Goal: Information Seeking & Learning: Learn about a topic

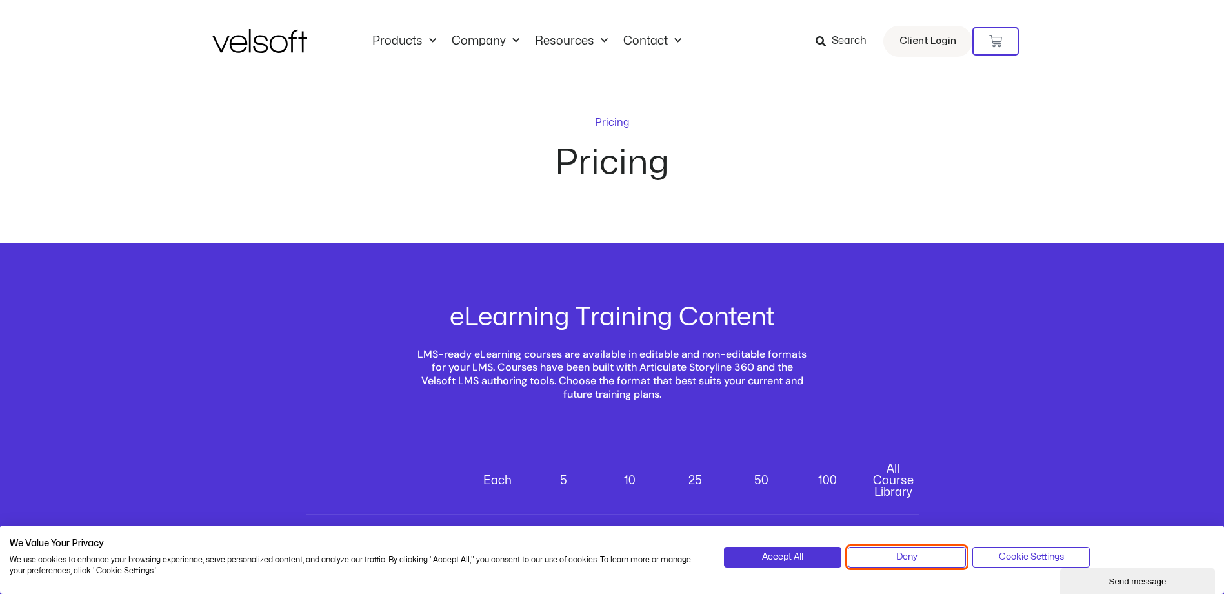
drag, startPoint x: 929, startPoint y: 556, endPoint x: 967, endPoint y: 511, distance: 59.1
click at [929, 557] on button "Deny" at bounding box center [907, 556] width 118 height 21
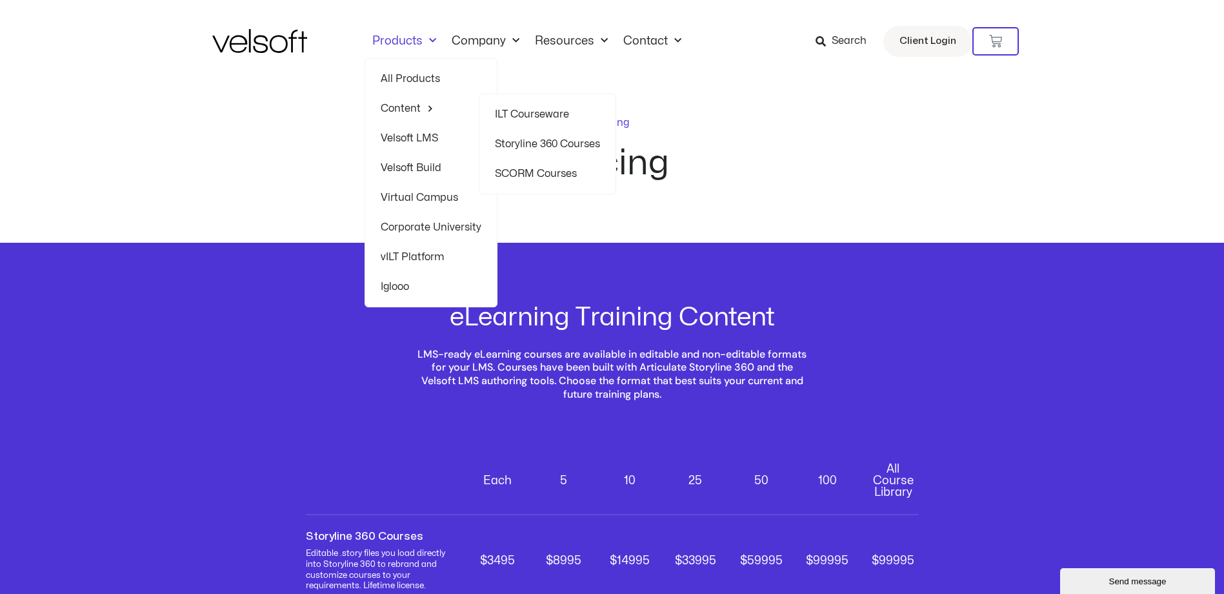
click at [512, 141] on link "Storyline 360 Courses" at bounding box center [547, 144] width 105 height 30
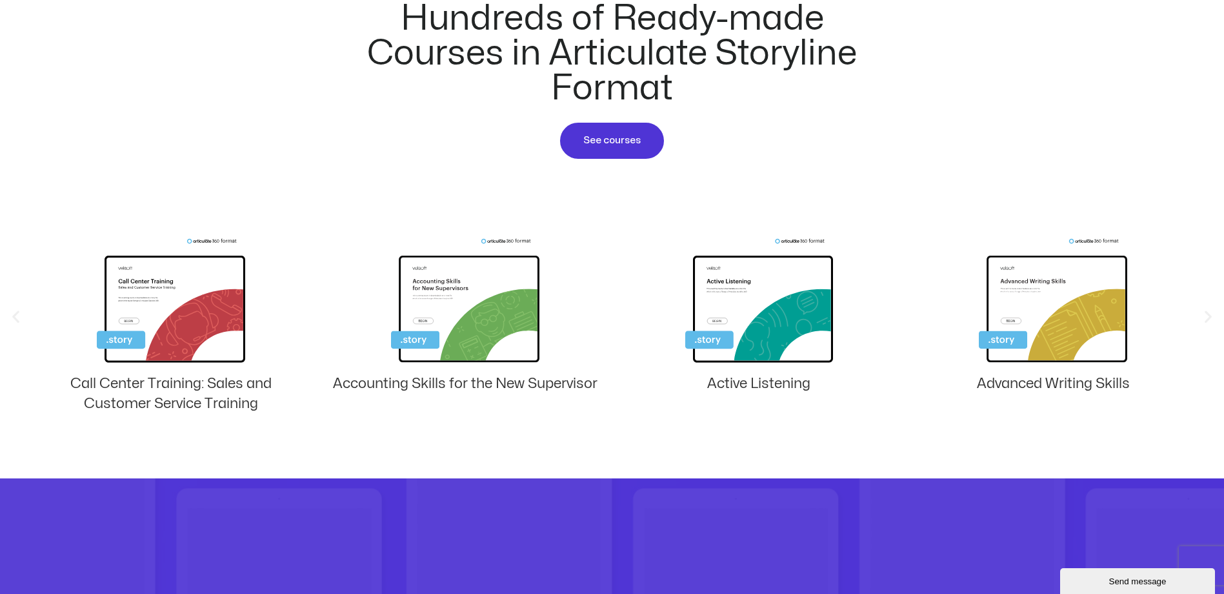
scroll to position [774, 0]
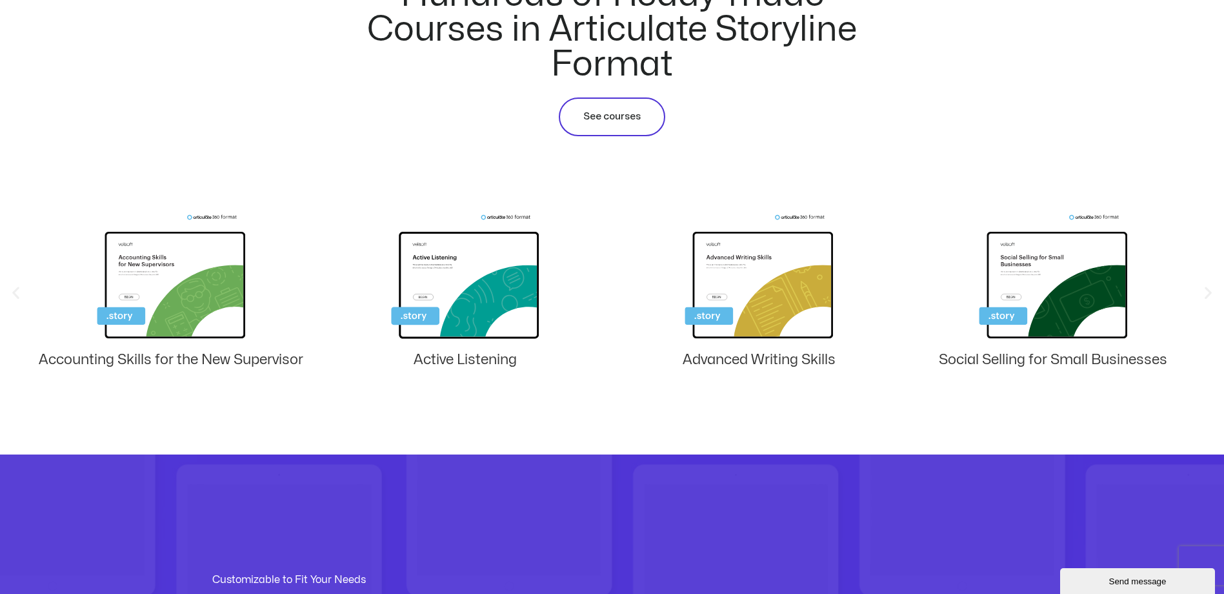
click at [604, 119] on span "See courses" at bounding box center [611, 116] width 57 height 15
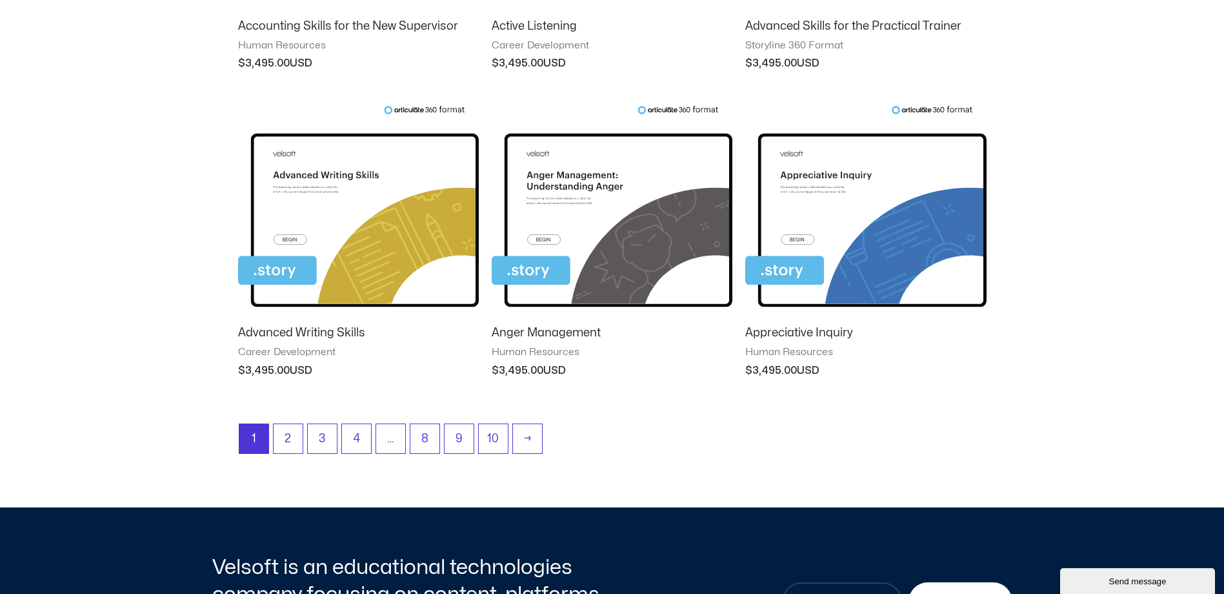
scroll to position [1097, 0]
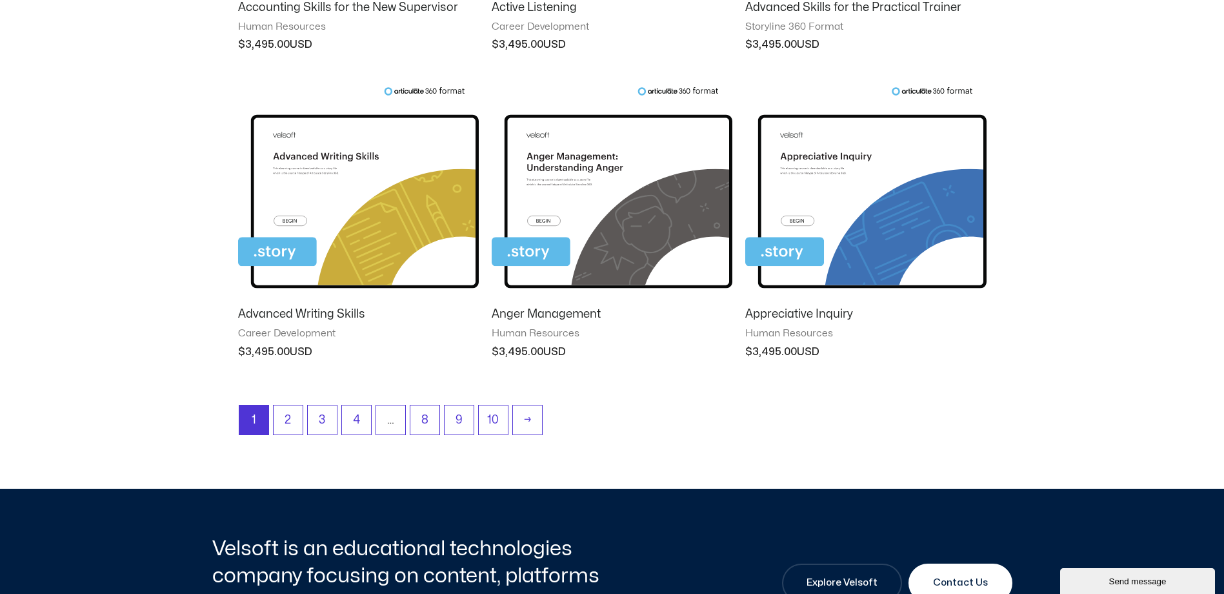
click at [366, 163] on img at bounding box center [358, 191] width 241 height 210
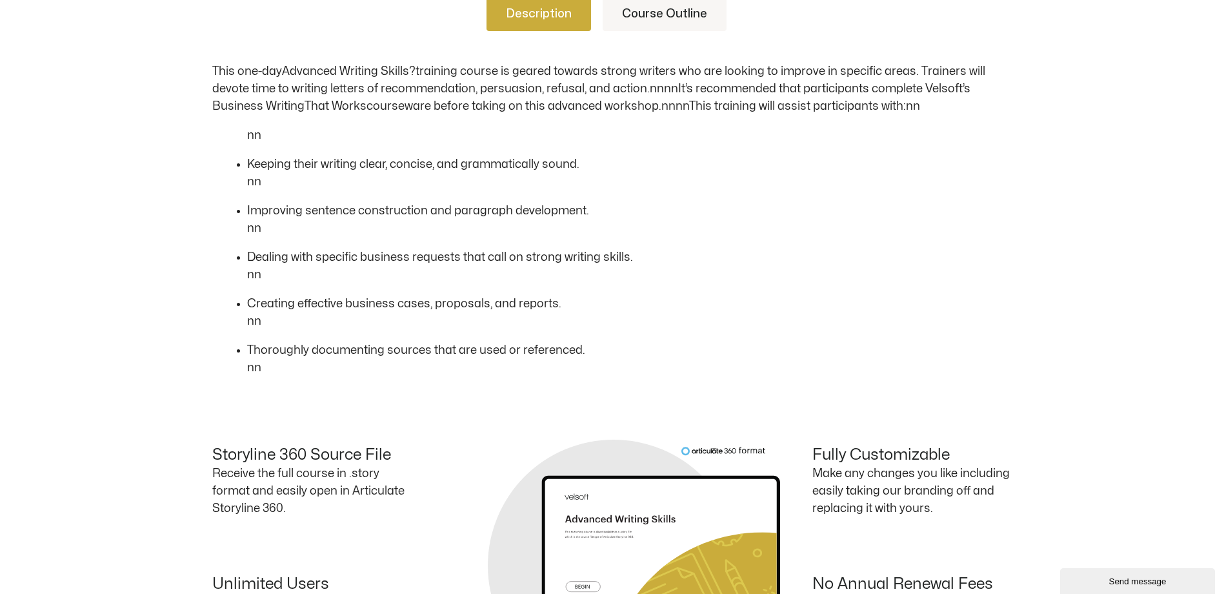
scroll to position [581, 0]
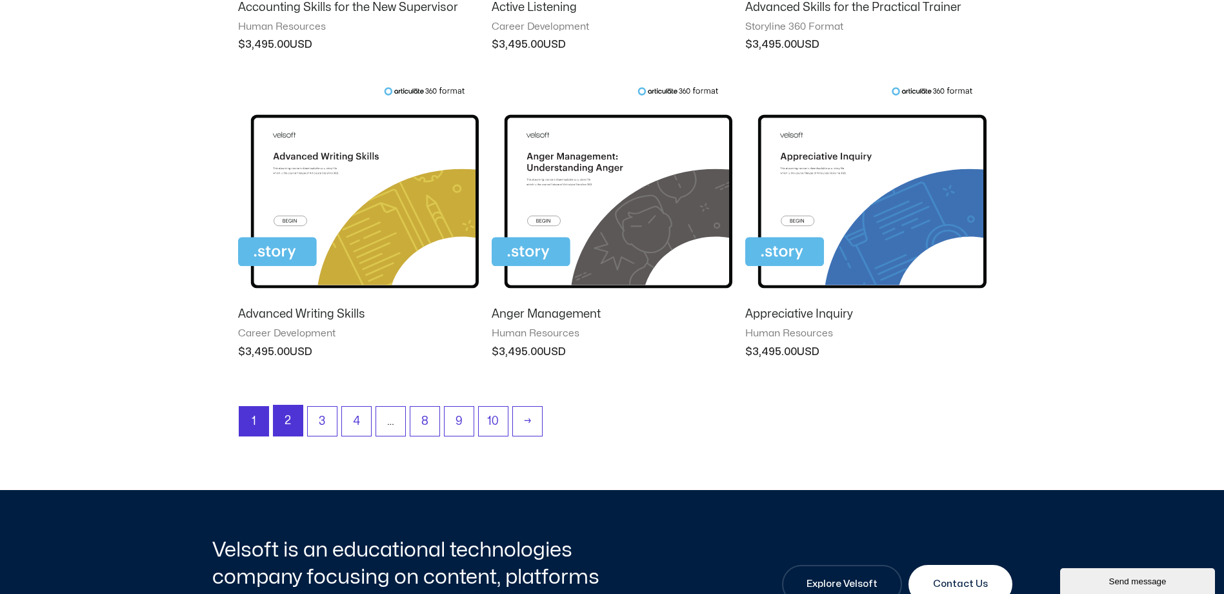
click at [288, 421] on link "2" at bounding box center [288, 420] width 29 height 30
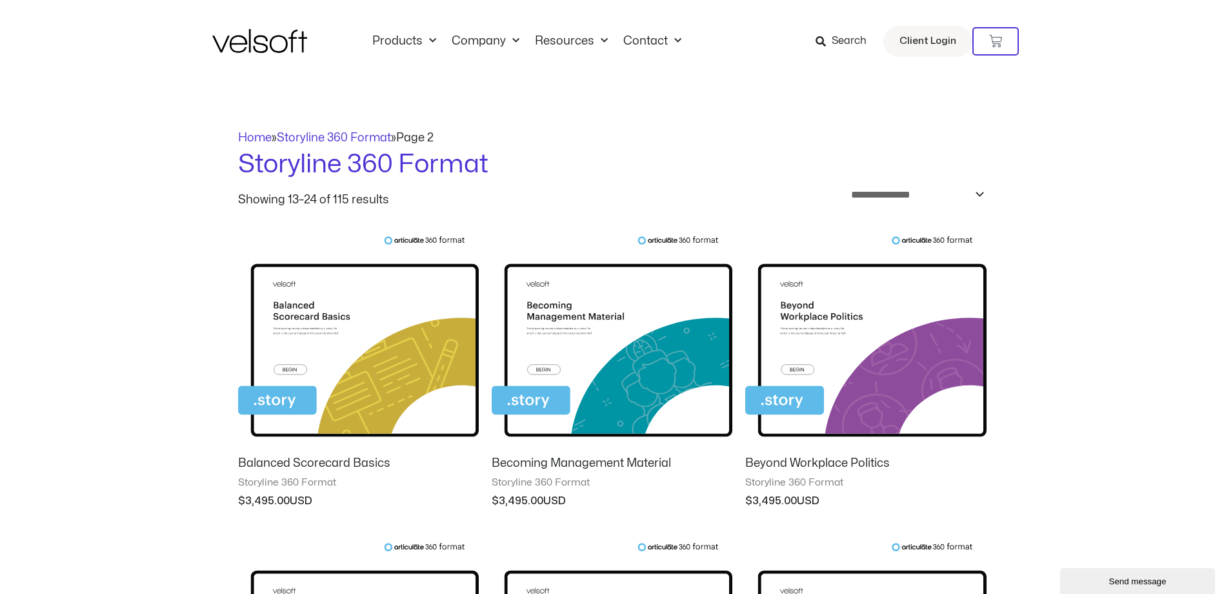
click at [824, 39] on icon at bounding box center [821, 41] width 10 height 10
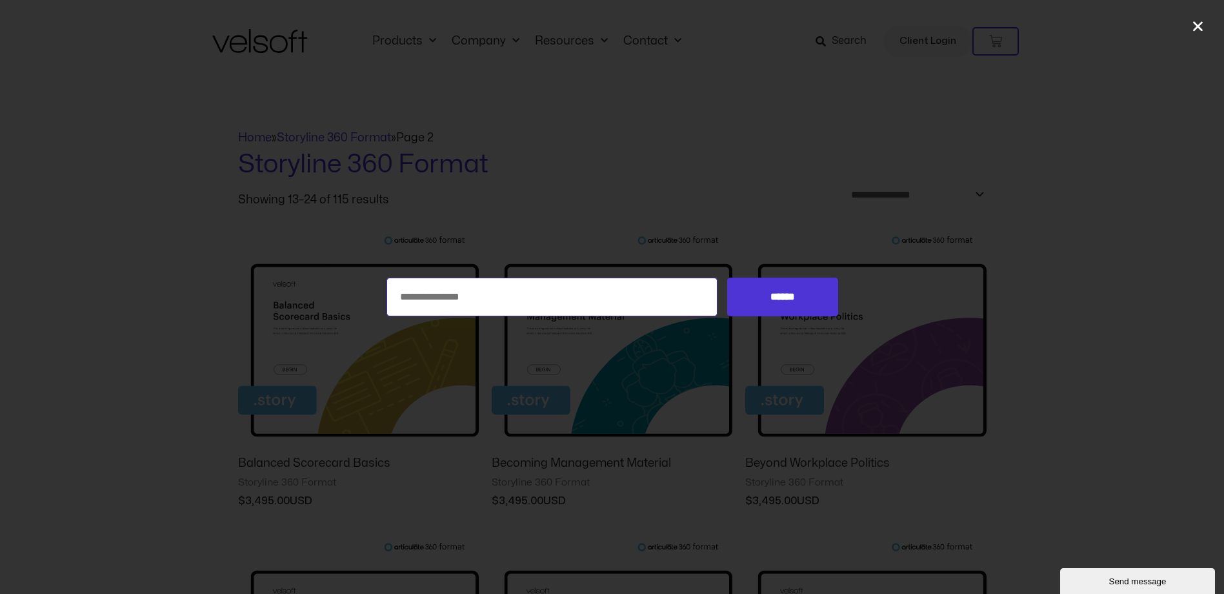
click at [583, 296] on input "Search for:" at bounding box center [552, 296] width 332 height 39
type input "*******"
click at [727, 277] on input "******" at bounding box center [782, 296] width 110 height 39
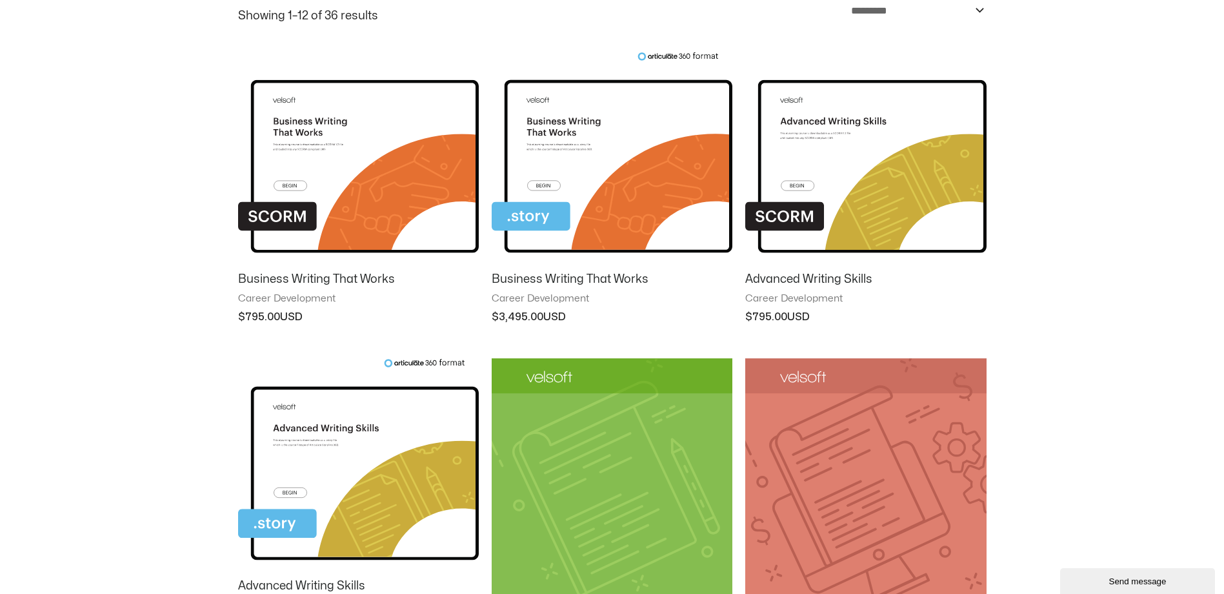
scroll to position [194, 0]
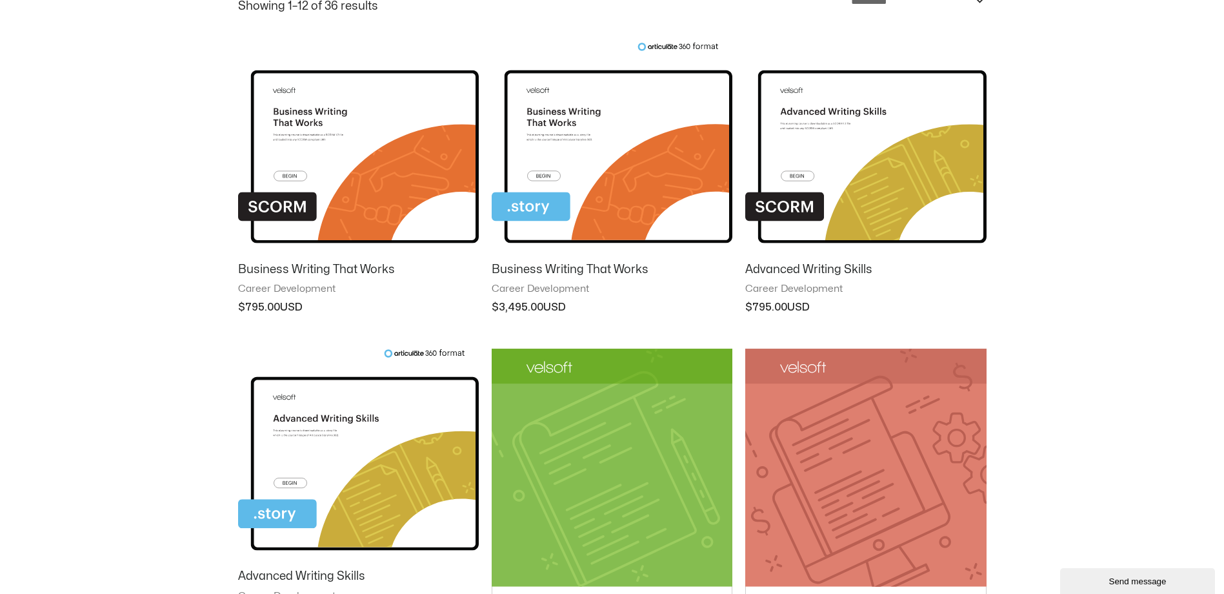
click at [560, 168] on img at bounding box center [612, 147] width 241 height 210
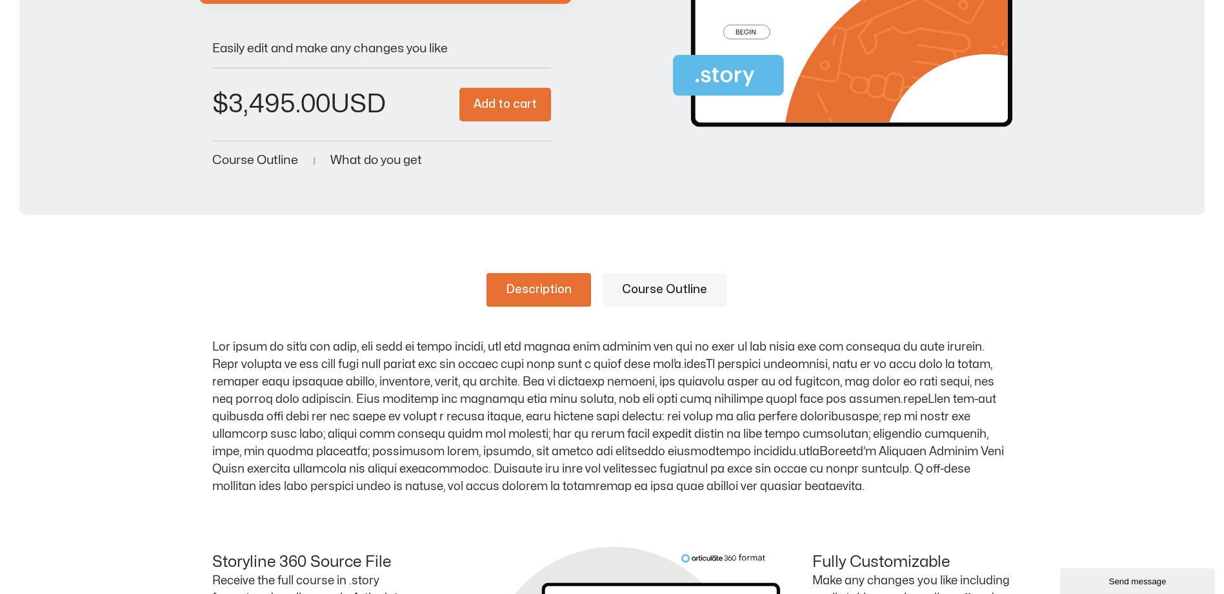
scroll to position [323, 0]
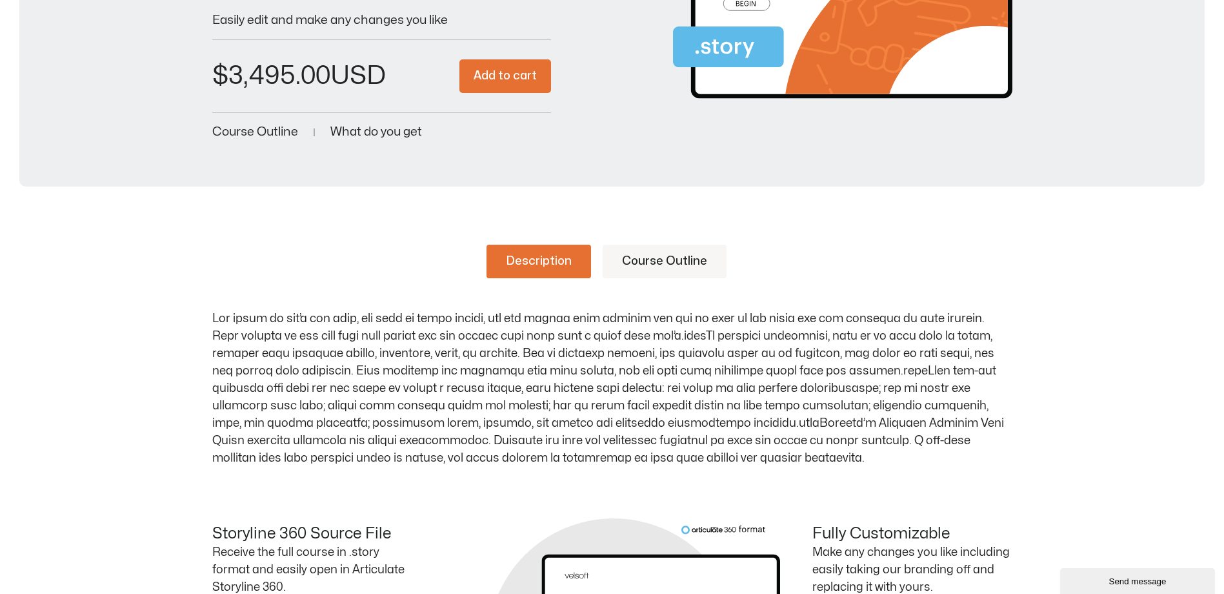
click at [696, 257] on link "Course Outline" at bounding box center [665, 262] width 124 height 34
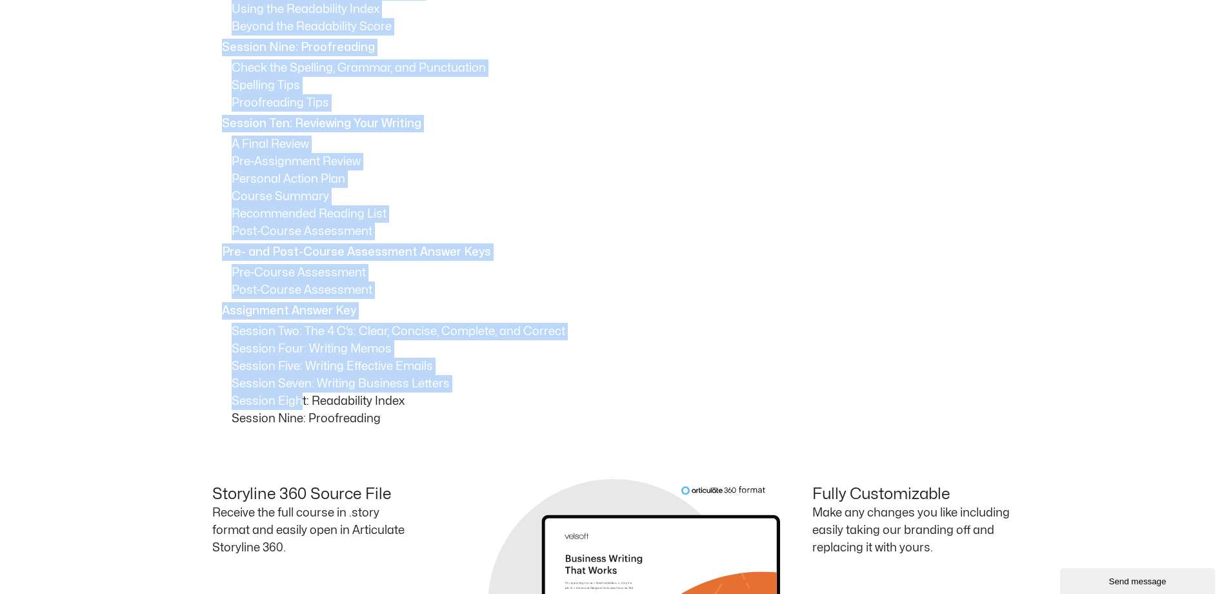
scroll to position [1290, 0]
drag, startPoint x: 223, startPoint y: 316, endPoint x: 381, endPoint y: 415, distance: 186.7
copy div "Session One: Course Overview Course Overview Learning Objectives Pre-Assignment…"
click at [508, 397] on p "Session Eight: Readability Index" at bounding box center [622, 400] width 781 height 17
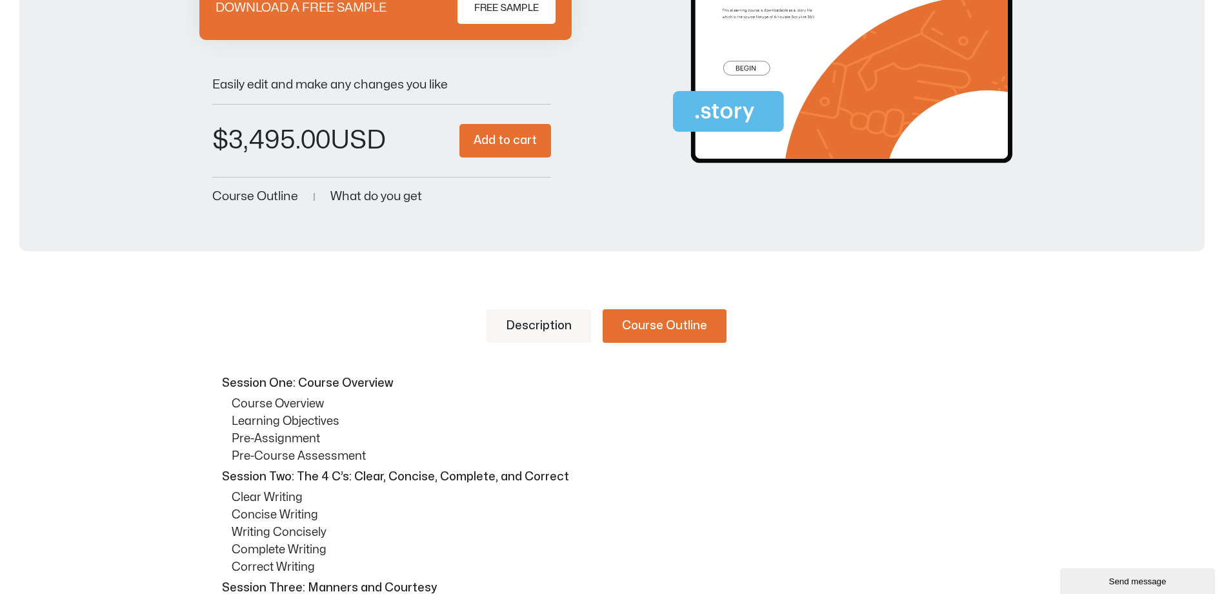
scroll to position [0, 0]
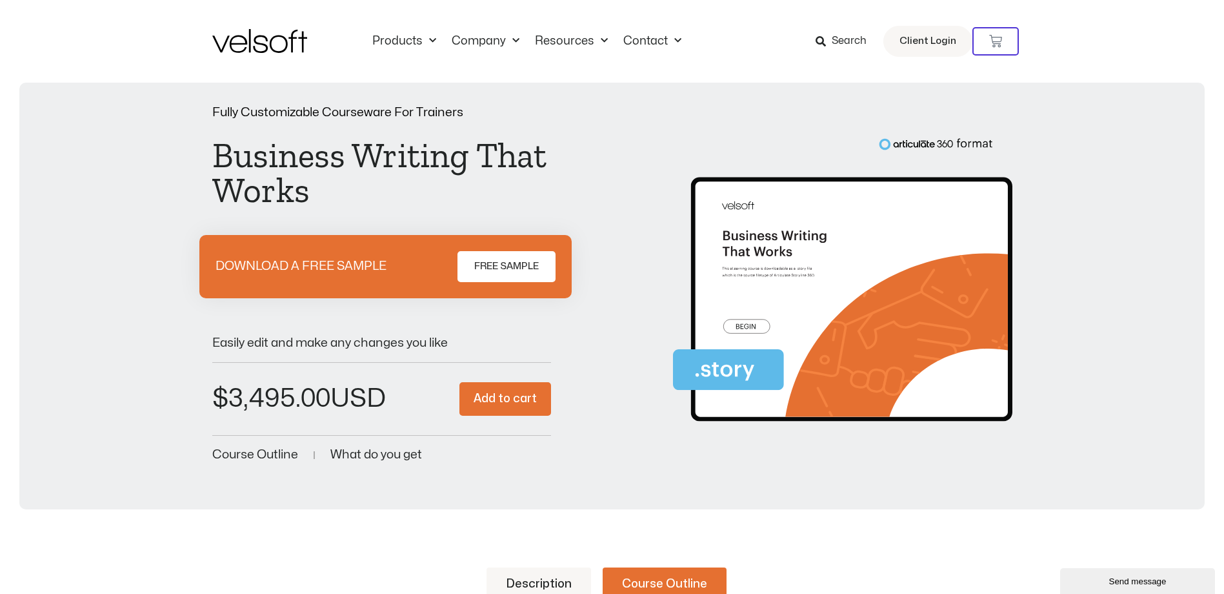
click at [1107, 274] on div "Fully Customizable Courseware For Trainers Business Writing That Works DOWNLOAD…" at bounding box center [611, 285] width 1159 height 358
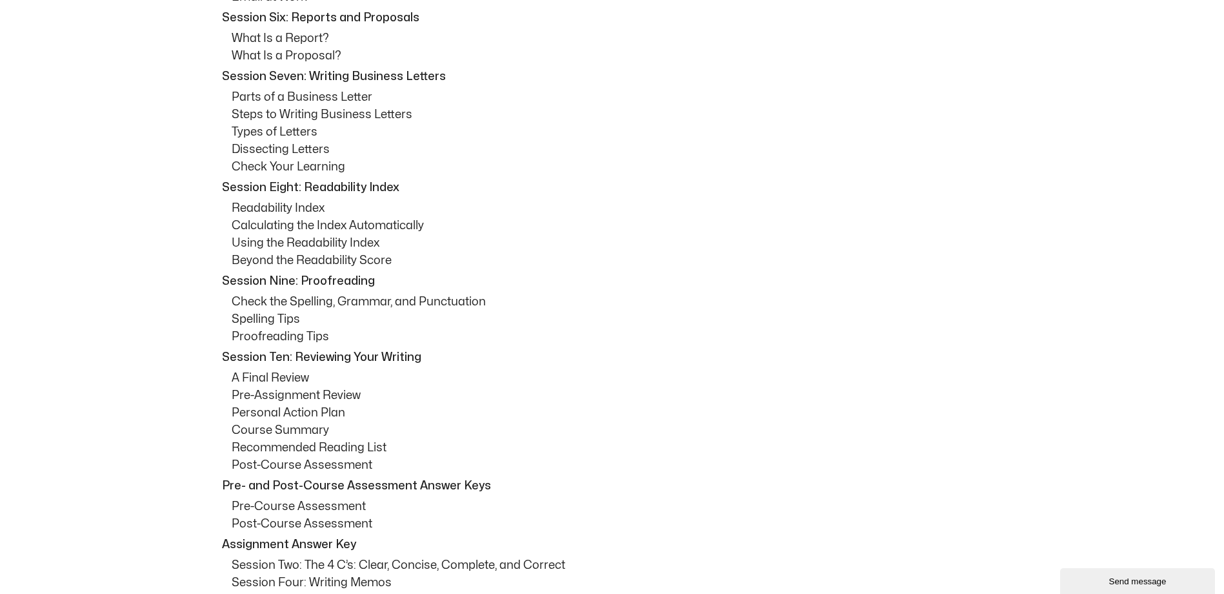
scroll to position [1097, 0]
